Goal: Information Seeking & Learning: Learn about a topic

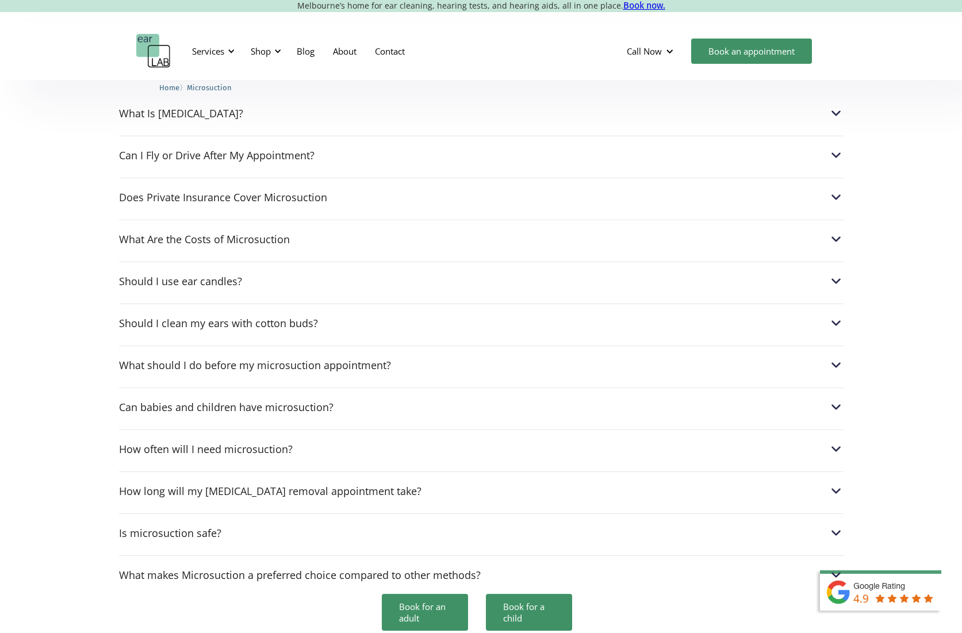
scroll to position [3067, 0]
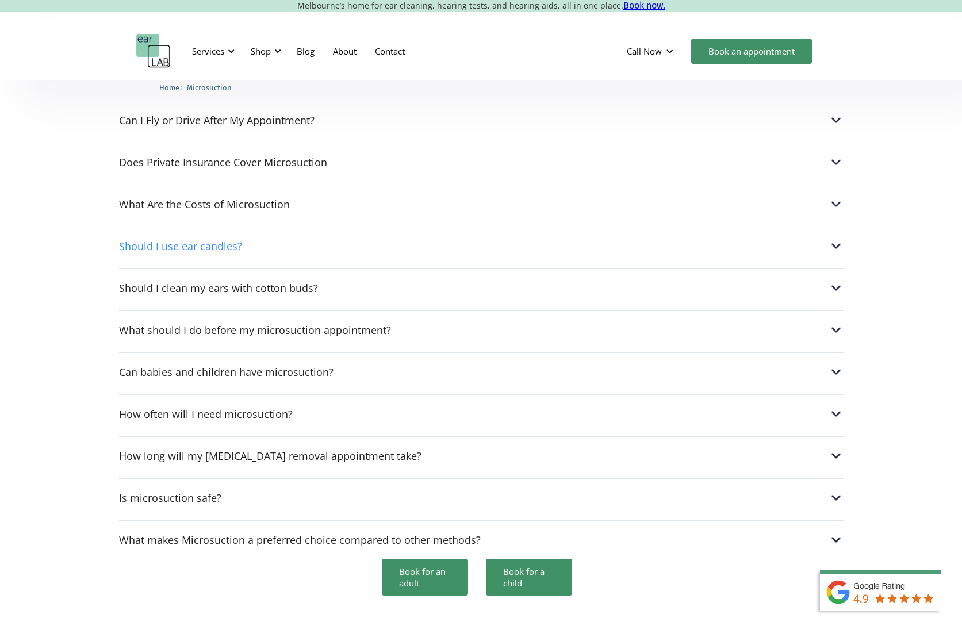
click at [232, 240] on div "Should I use ear candles?" at bounding box center [180, 246] width 123 height 12
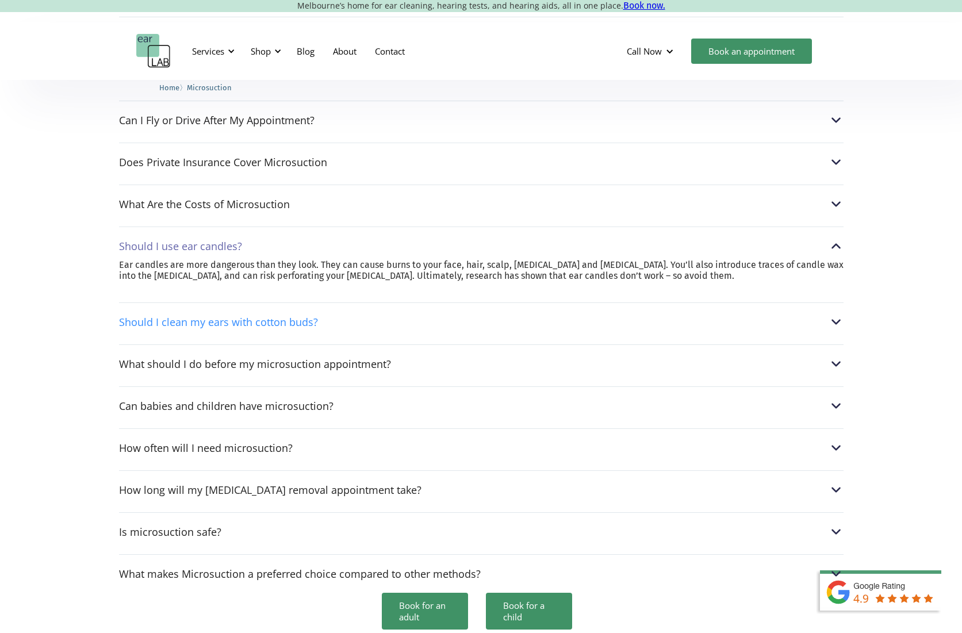
click at [205, 316] on div "Should I clean my ears with cotton buds?" at bounding box center [218, 322] width 199 height 12
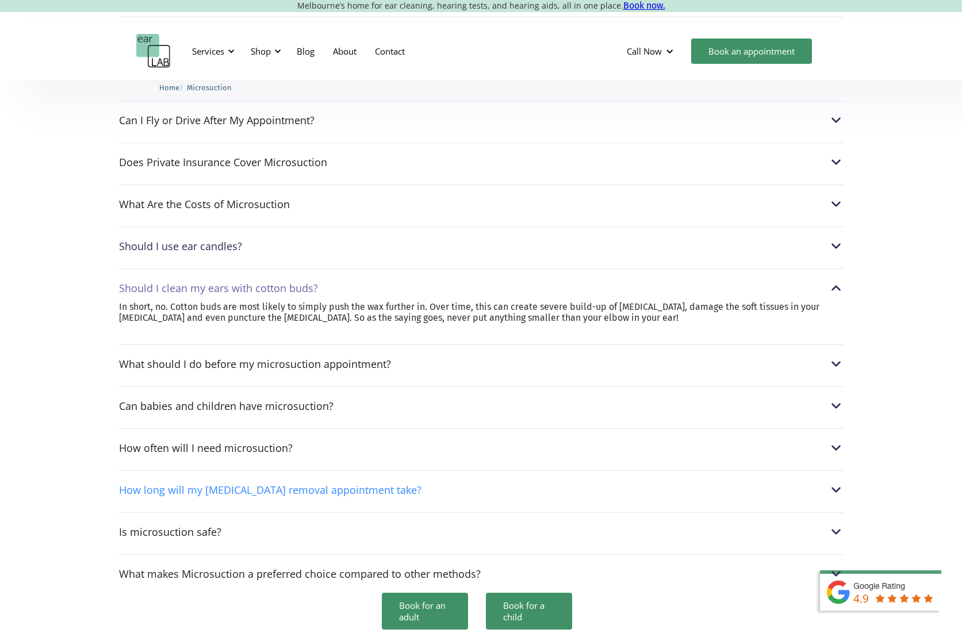
click at [203, 484] on div "How long will my [MEDICAL_DATA] removal appointment take?" at bounding box center [270, 490] width 303 height 12
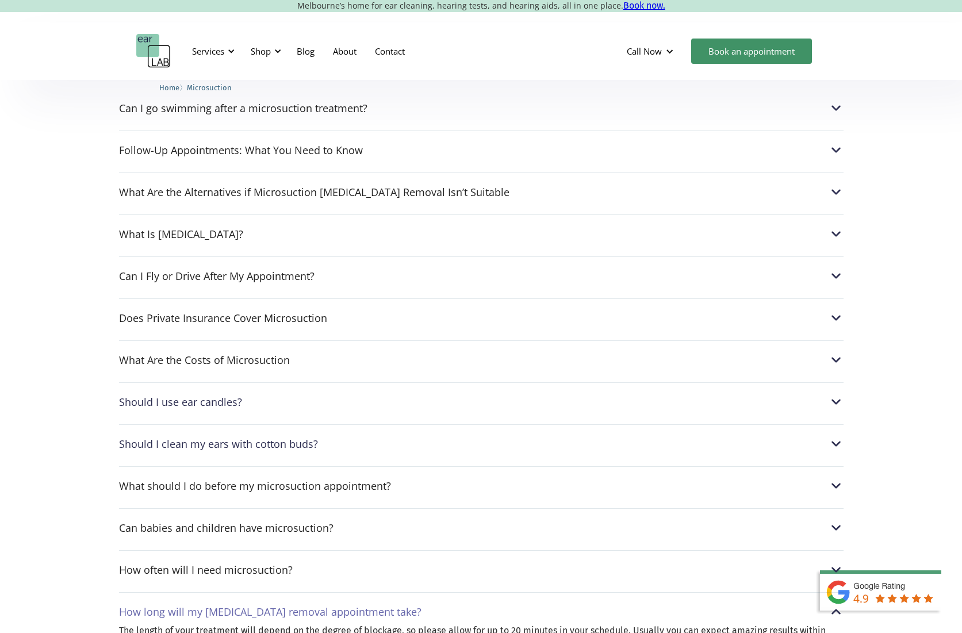
scroll to position [2910, 0]
click at [231, 215] on div "What Is Earwax? Earwax is a natural lubricant and antibacterial agent produced …" at bounding box center [481, 231] width 725 height 33
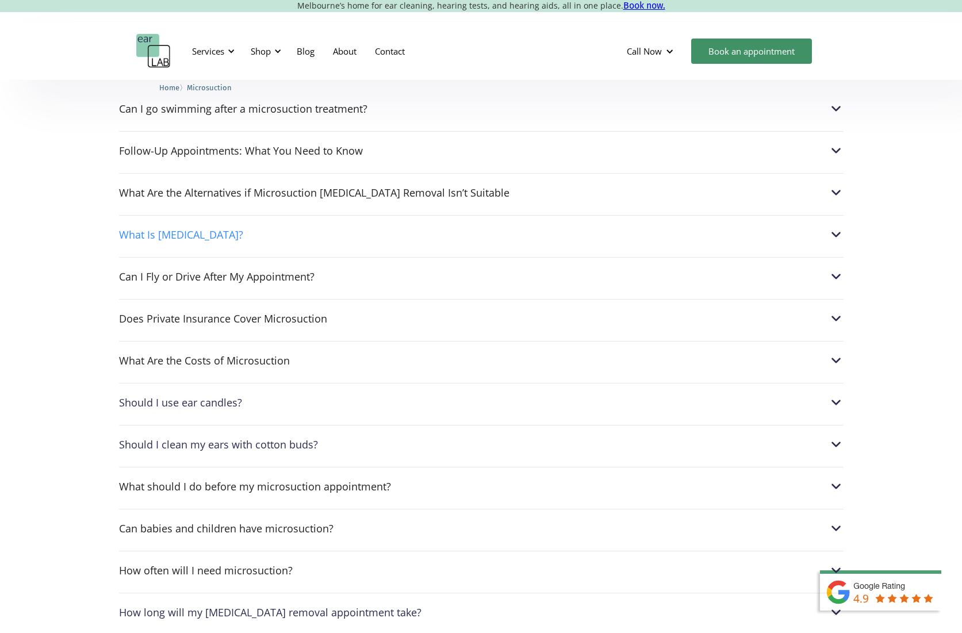
click at [228, 227] on div "What Is Earwax?" at bounding box center [481, 234] width 725 height 15
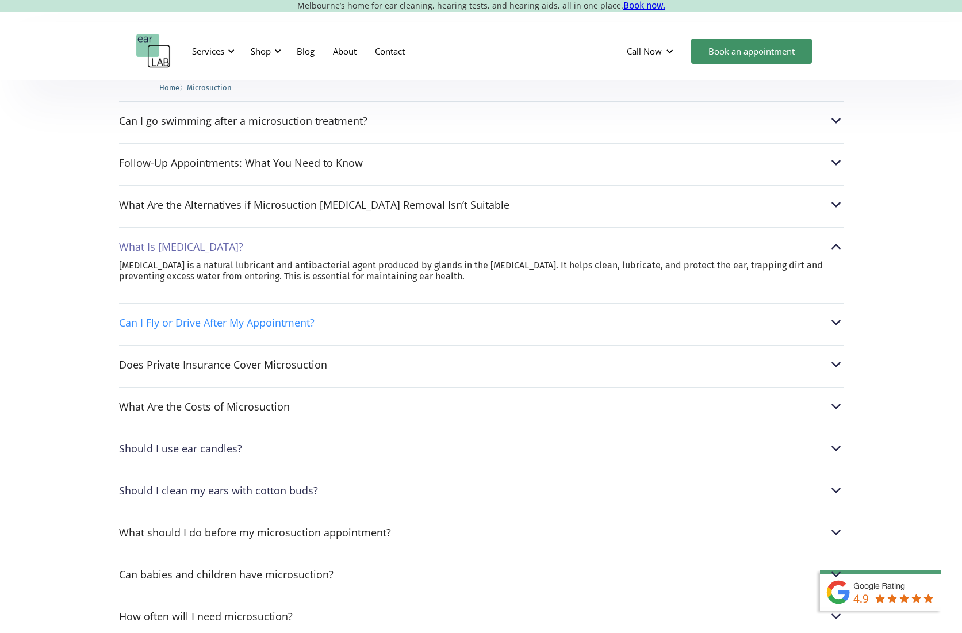
scroll to position [2897, 0]
click at [225, 318] on div "Can I Fly or Drive After My Appointment?" at bounding box center [217, 324] width 196 height 12
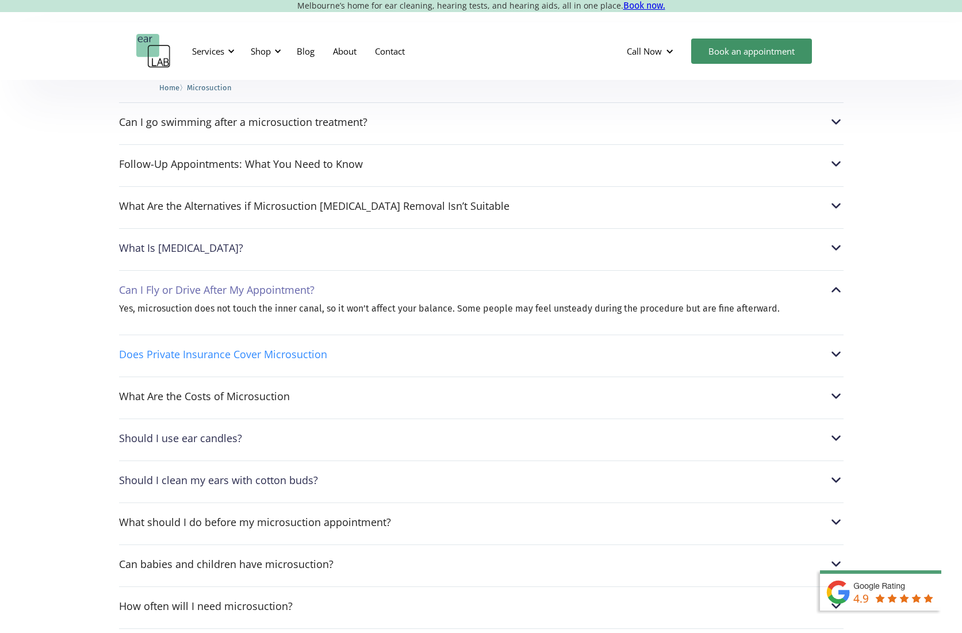
click at [221, 349] on div "Does Private Insurance Cover Microsuction" at bounding box center [223, 355] width 208 height 12
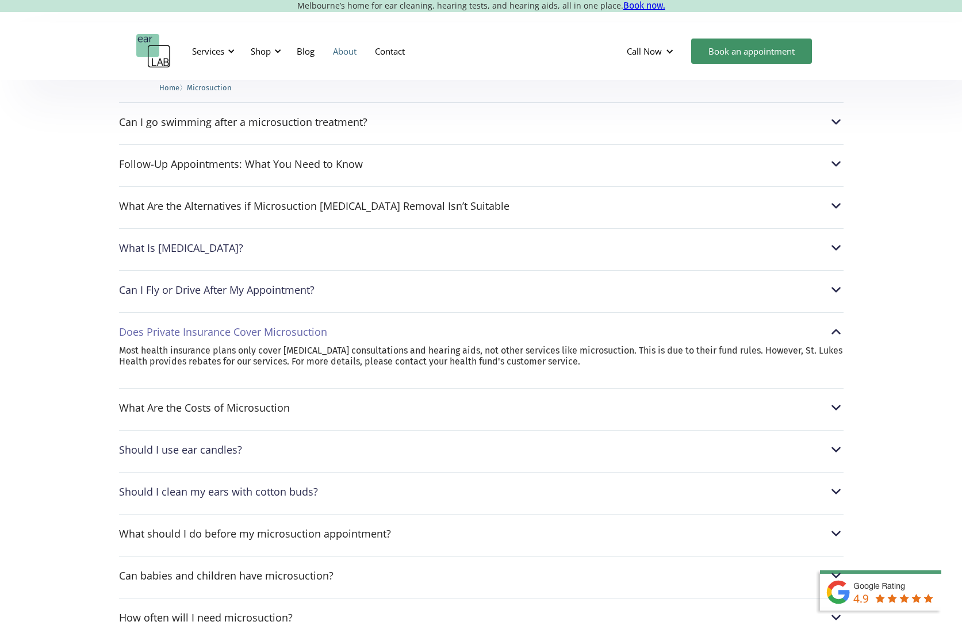
click at [345, 53] on link "About" at bounding box center [345, 51] width 42 height 33
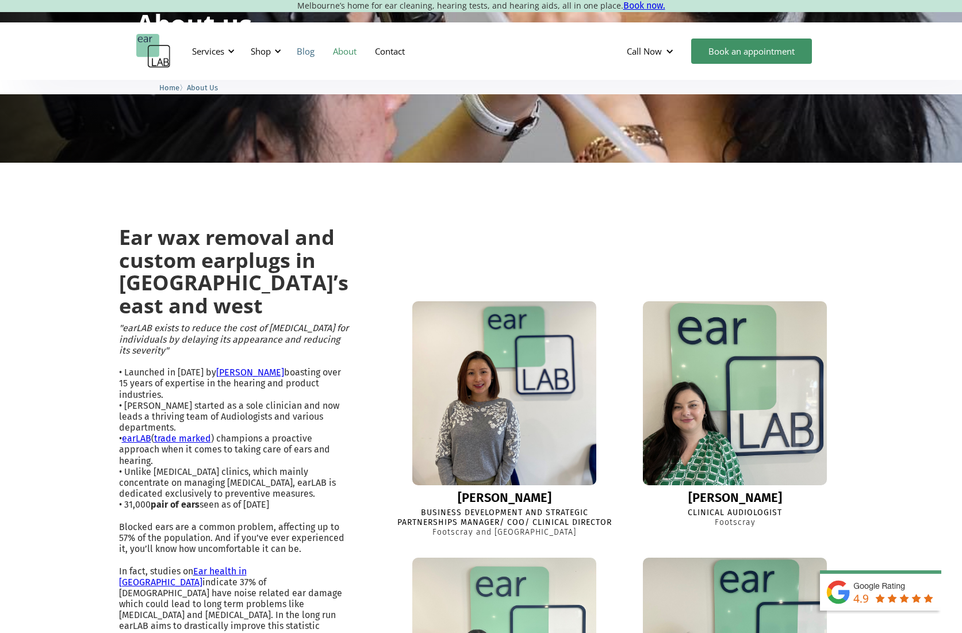
scroll to position [154, 0]
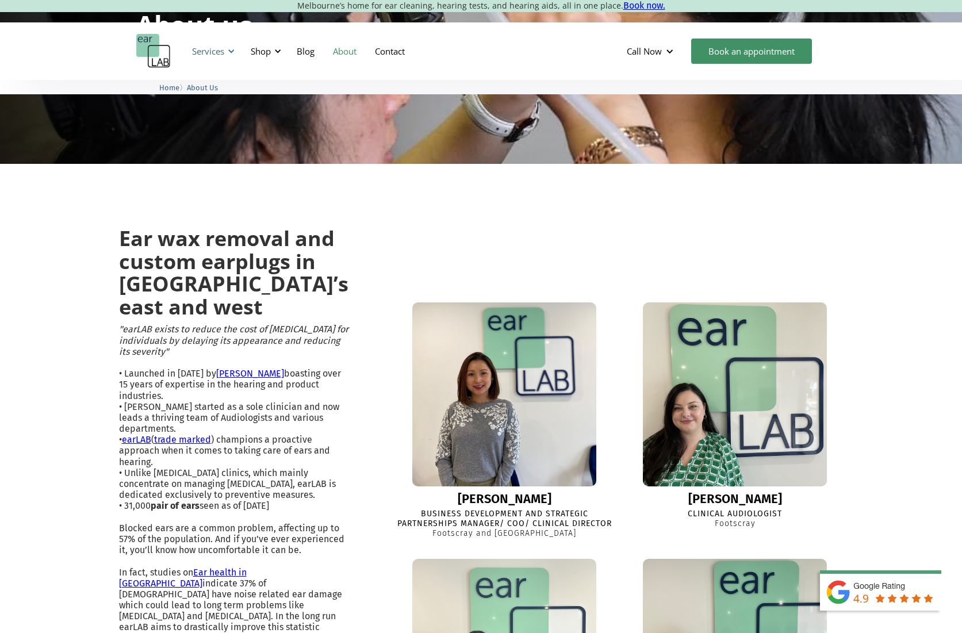
click at [225, 47] on div "Services" at bounding box center [211, 51] width 53 height 35
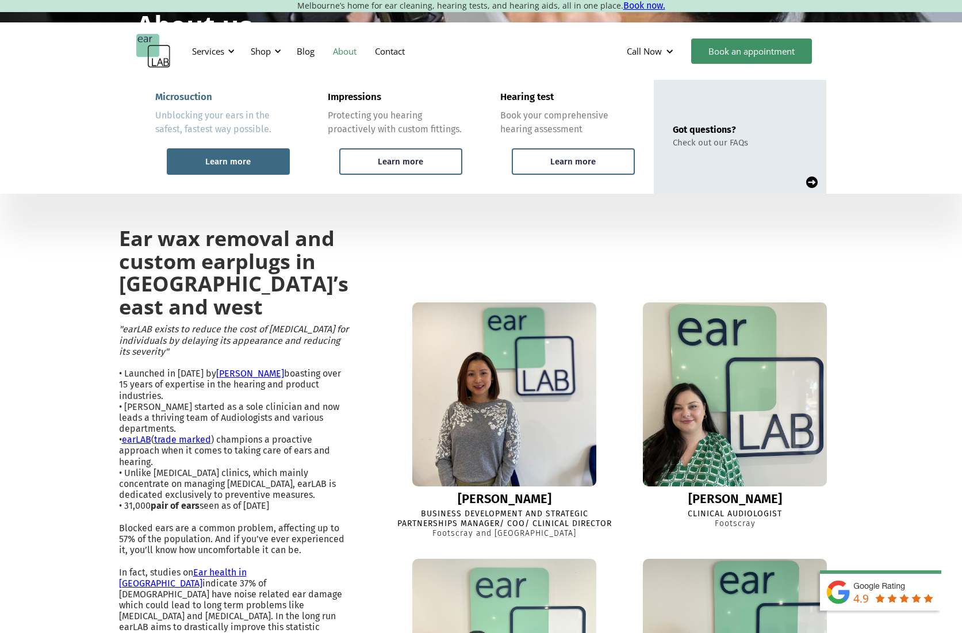
click at [255, 160] on div "Learn more" at bounding box center [228, 161] width 123 height 26
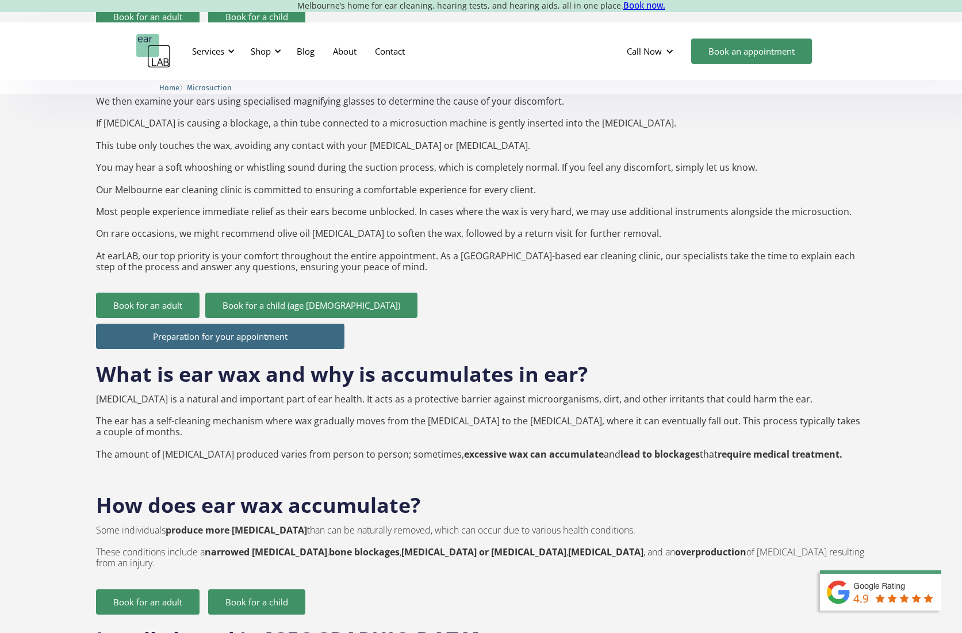
scroll to position [1146, 0]
